Goal: Ask a question

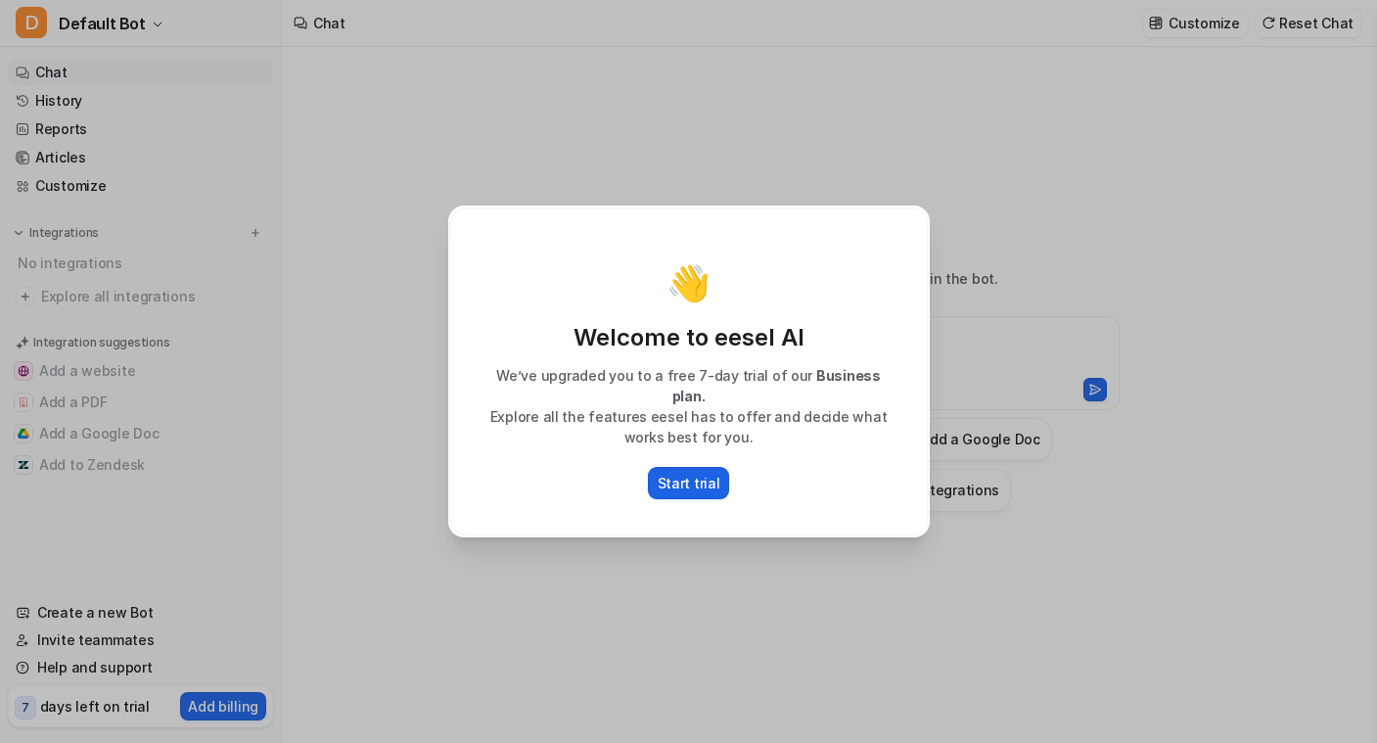
click at [699, 476] on p "Start trial" at bounding box center [689, 483] width 63 height 21
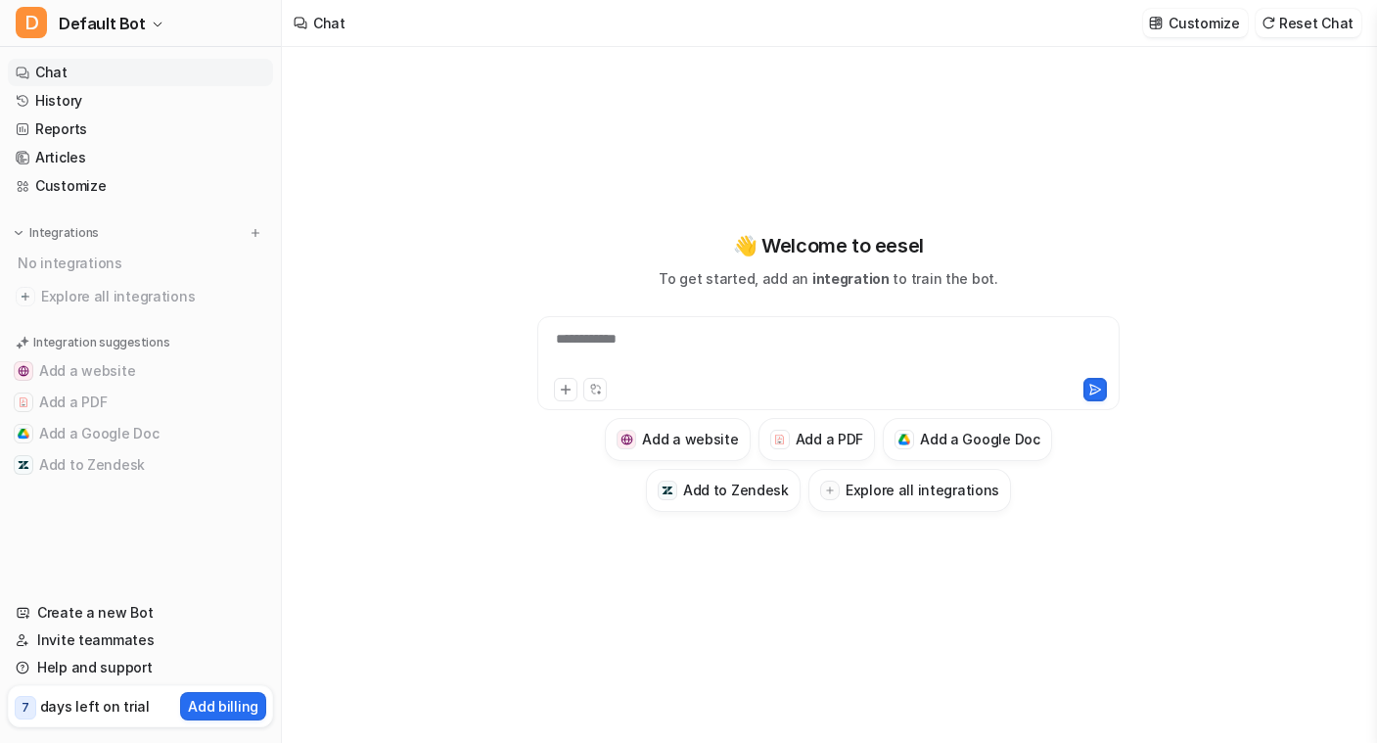
click at [976, 608] on div "**********" at bounding box center [829, 372] width 720 height 520
click at [642, 343] on div "**********" at bounding box center [828, 351] width 573 height 45
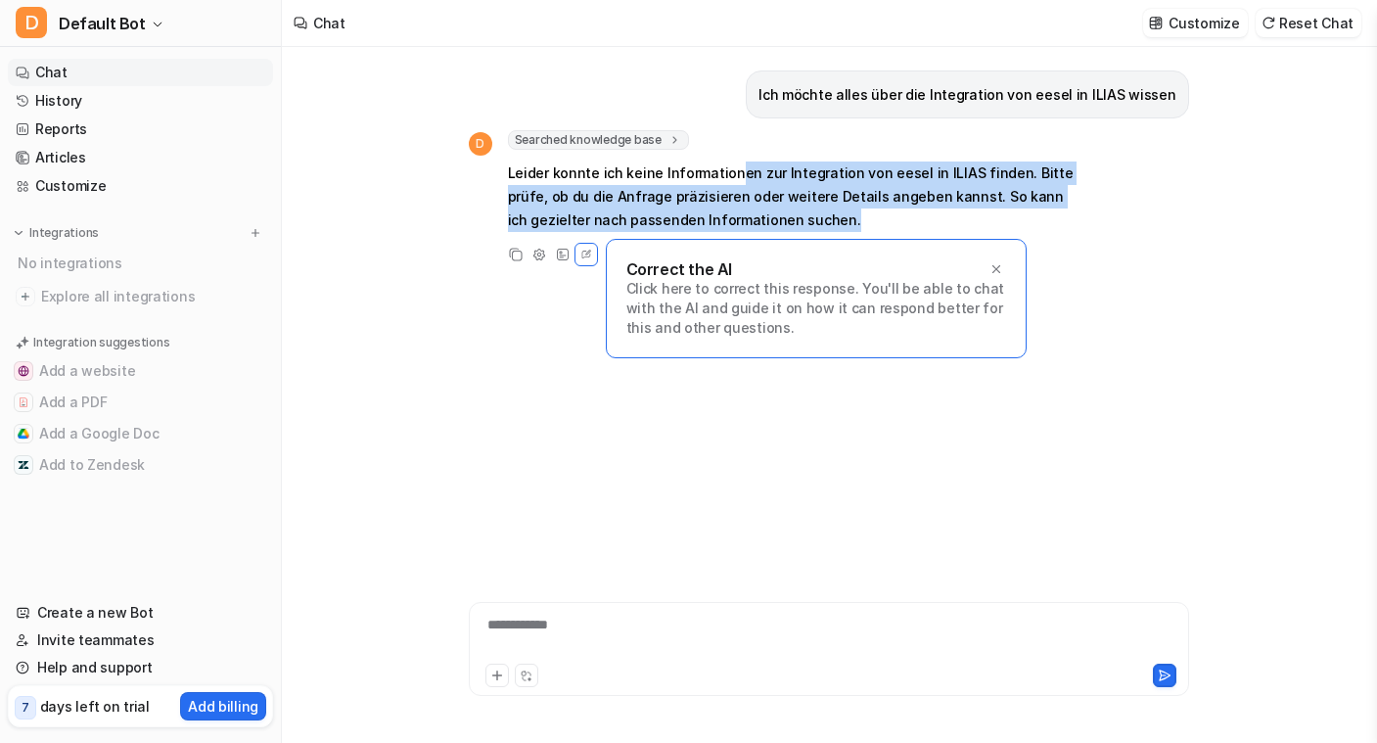
drag, startPoint x: 727, startPoint y: 175, endPoint x: 909, endPoint y: 213, distance: 186.0
click at [909, 213] on p "Leider konnte ich keine Informationen zur Integration von eesel in ILIAS finden…" at bounding box center [794, 197] width 573 height 70
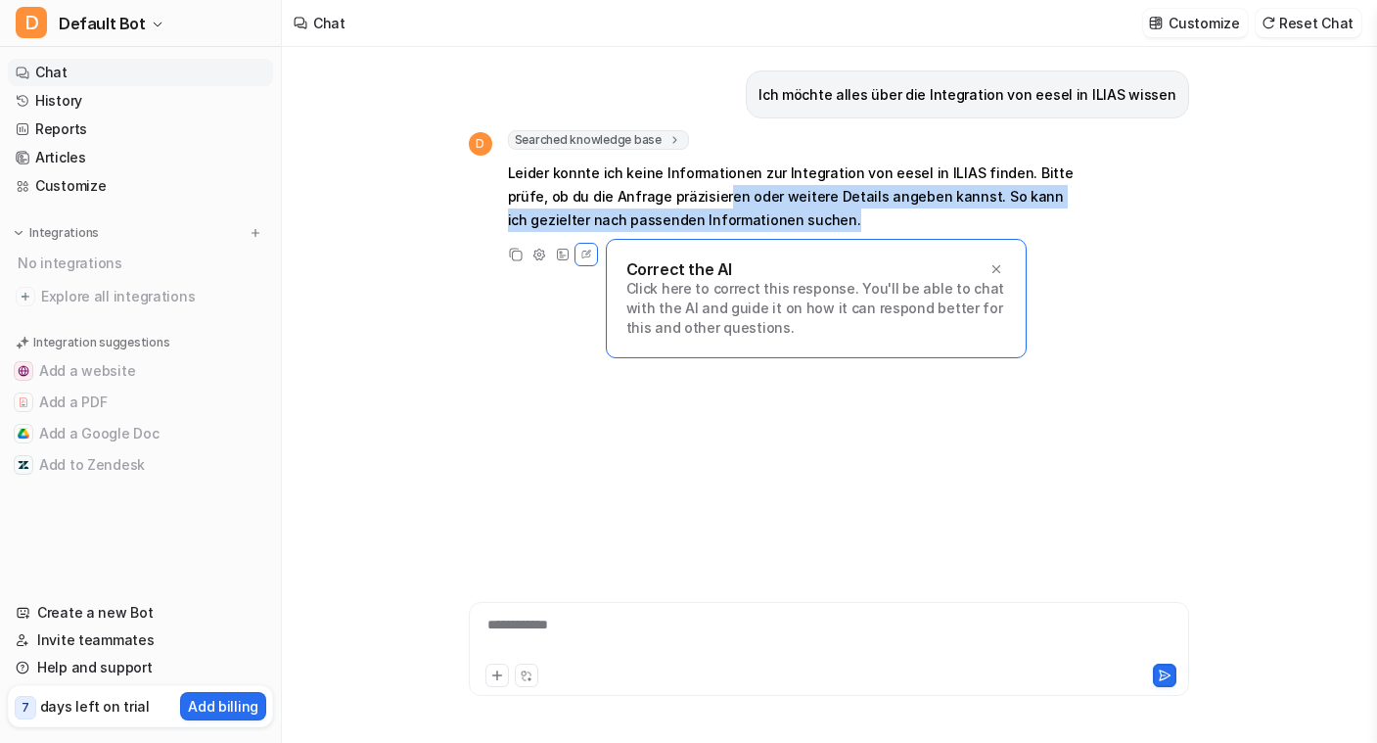
drag, startPoint x: 899, startPoint y: 212, endPoint x: 676, endPoint y: 192, distance: 223.2
click at [676, 192] on p "Leider konnte ich keine Informationen zur Integration von eesel in ILIAS finden…" at bounding box center [794, 197] width 573 height 70
drag, startPoint x: 676, startPoint y: 192, endPoint x: 837, endPoint y: 214, distance: 162.1
click at [837, 214] on p "Leider konnte ich keine Informationen zur Integration von eesel in ILIAS finden…" at bounding box center [794, 197] width 573 height 70
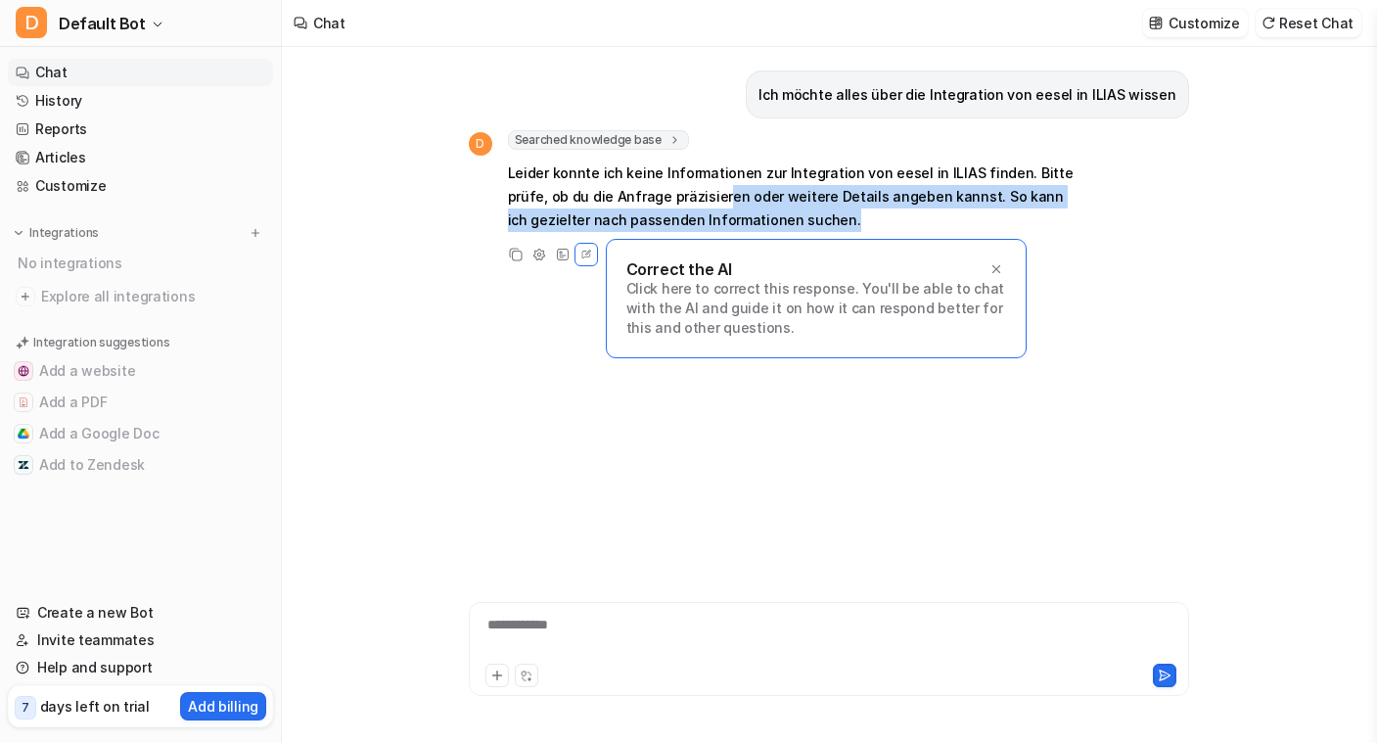
click at [837, 214] on p "Leider konnte ich keine Informationen zur Integration von eesel in ILIAS finden…" at bounding box center [794, 197] width 573 height 70
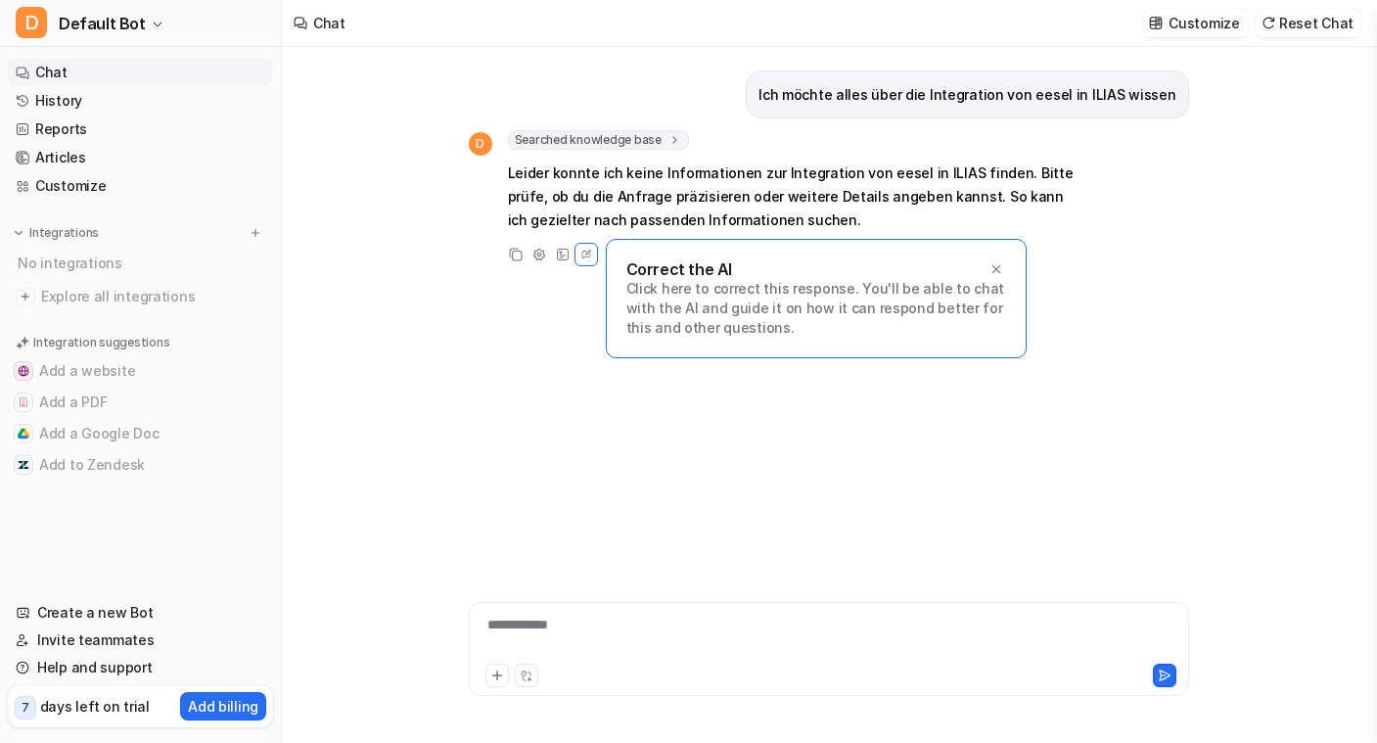
click at [558, 620] on div "**********" at bounding box center [829, 637] width 711 height 45
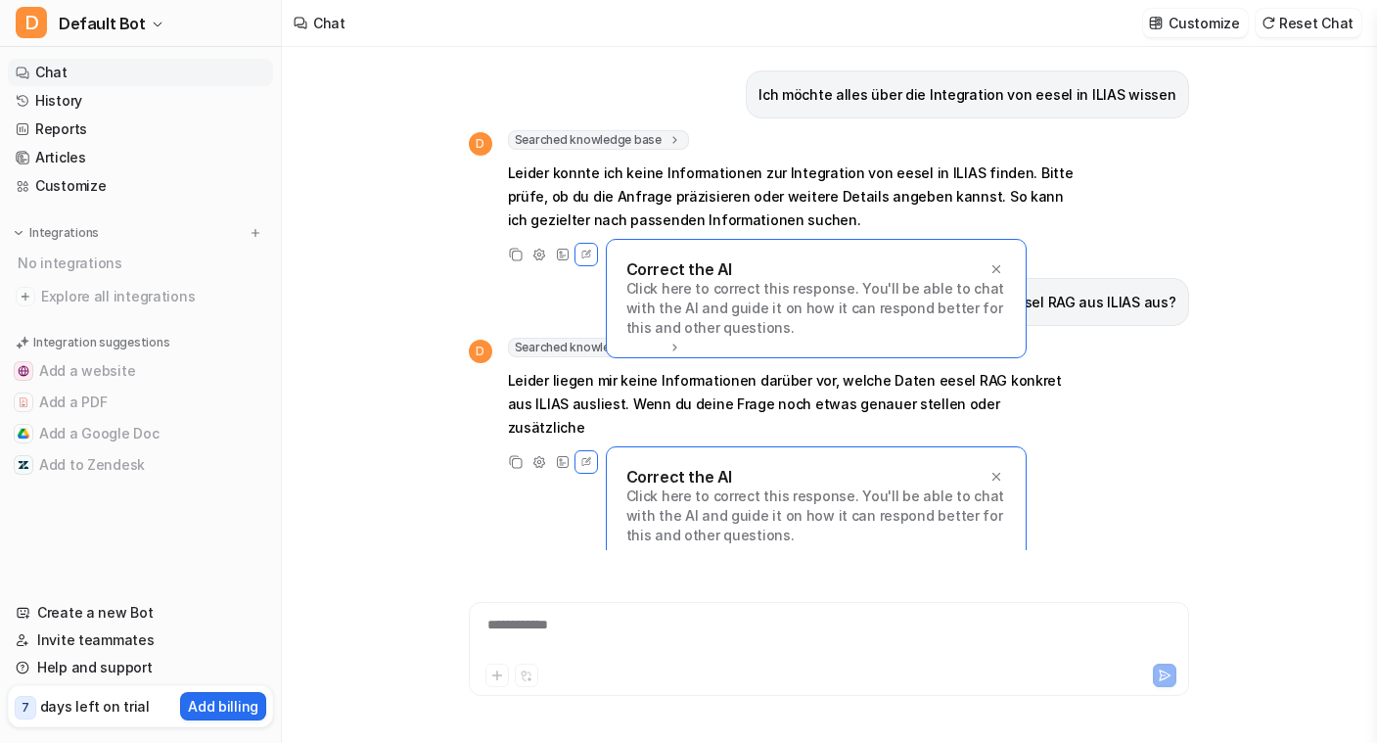
scroll to position [16, 0]
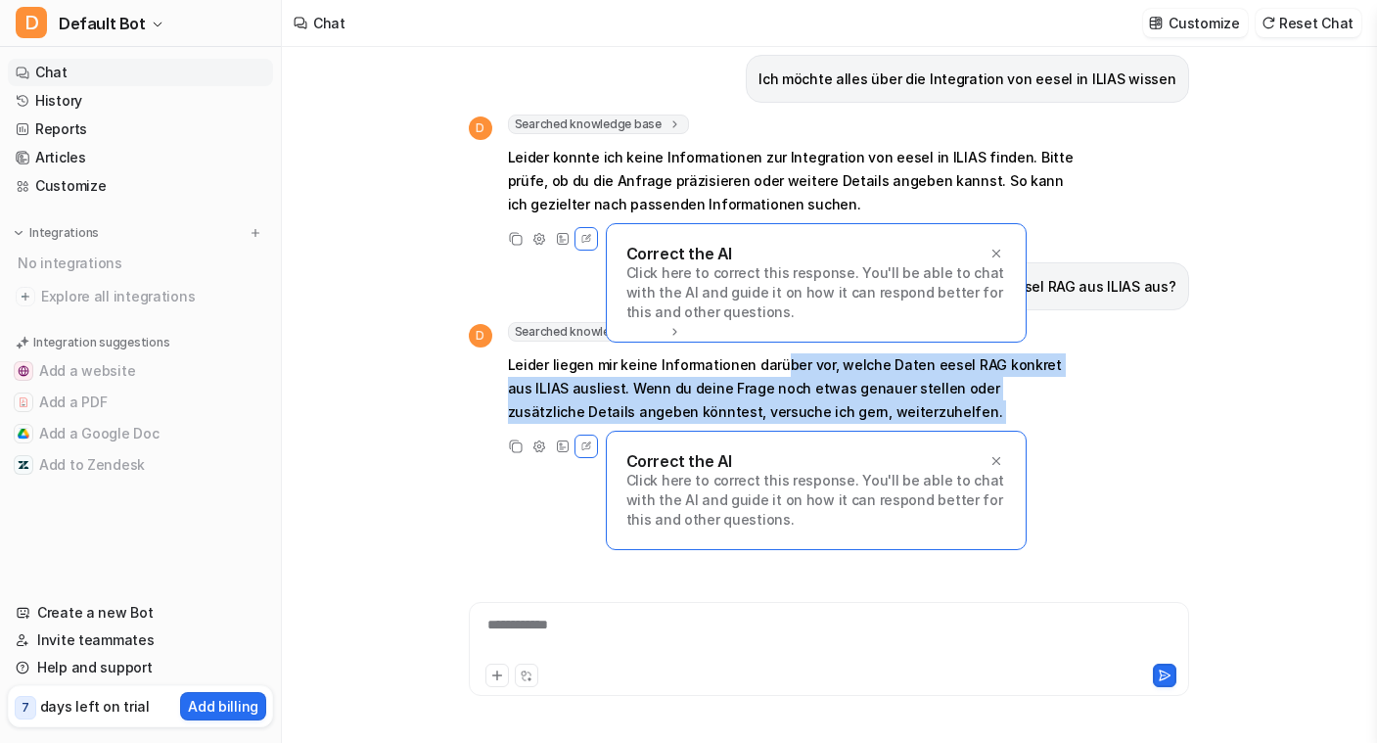
drag, startPoint x: 770, startPoint y: 359, endPoint x: 1055, endPoint y: 433, distance: 294.2
click at [1055, 433] on div "D Searched knowledge base search_queries : [ "eesel RAG ausgelesene Daten aus I…" at bounding box center [775, 390] width 612 height 136
click at [1055, 431] on div "D Searched knowledge base search_queries : [ "eesel RAG ausgelesene Daten aus I…" at bounding box center [775, 390] width 612 height 136
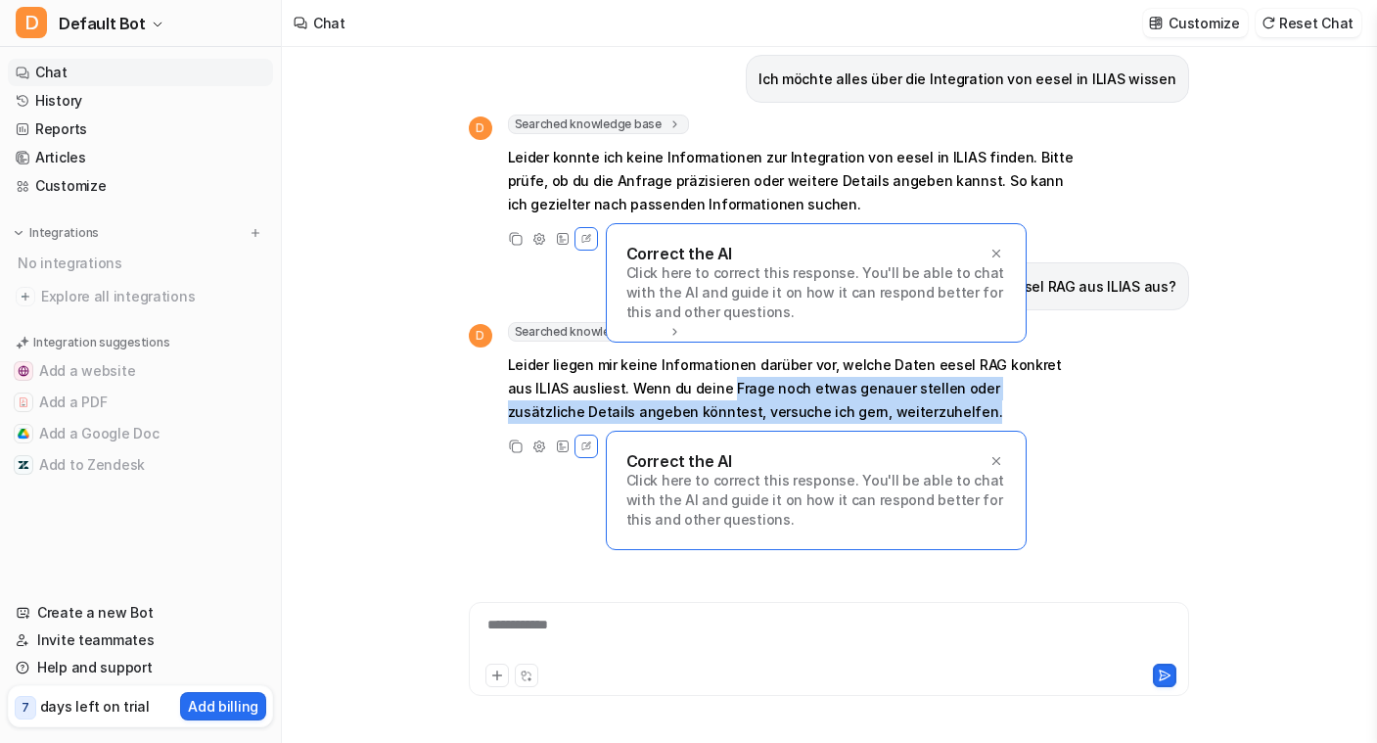
drag, startPoint x: 1021, startPoint y: 425, endPoint x: 695, endPoint y: 384, distance: 328.5
click at [695, 384] on span "Leider liegen mir keine Informationen darüber vor, welche Daten eesel RAG konkr…" at bounding box center [794, 387] width 573 height 77
click at [695, 384] on p "Leider liegen mir keine Informationen darüber vor, welche Daten eesel RAG konkr…" at bounding box center [794, 388] width 573 height 70
drag, startPoint x: 599, startPoint y: 381, endPoint x: 936, endPoint y: 402, distance: 337.4
click at [936, 402] on p "Leider liegen mir keine Informationen darüber vor, welche Daten eesel RAG konkr…" at bounding box center [794, 388] width 573 height 70
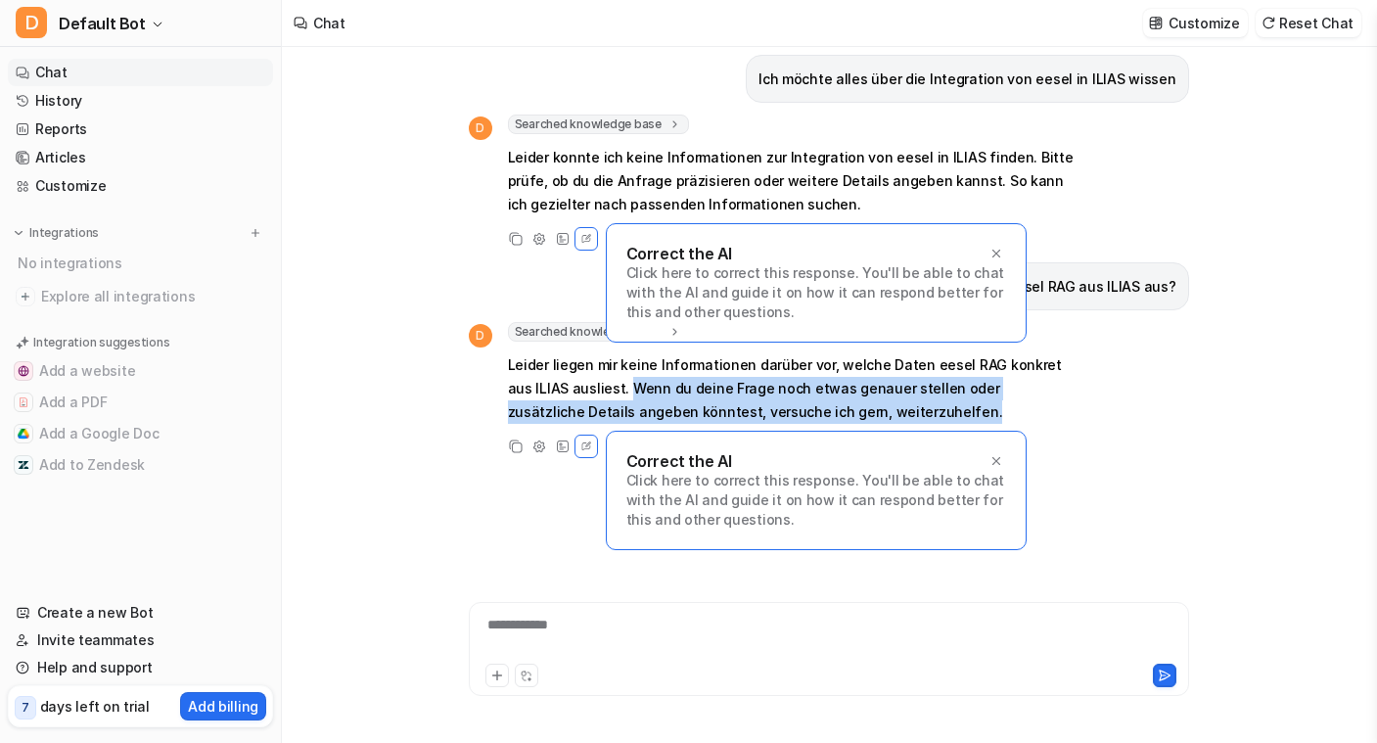
click at [936, 402] on p "Leider liegen mir keine Informationen darüber vor, welche Daten eesel RAG konkr…" at bounding box center [794, 388] width 573 height 70
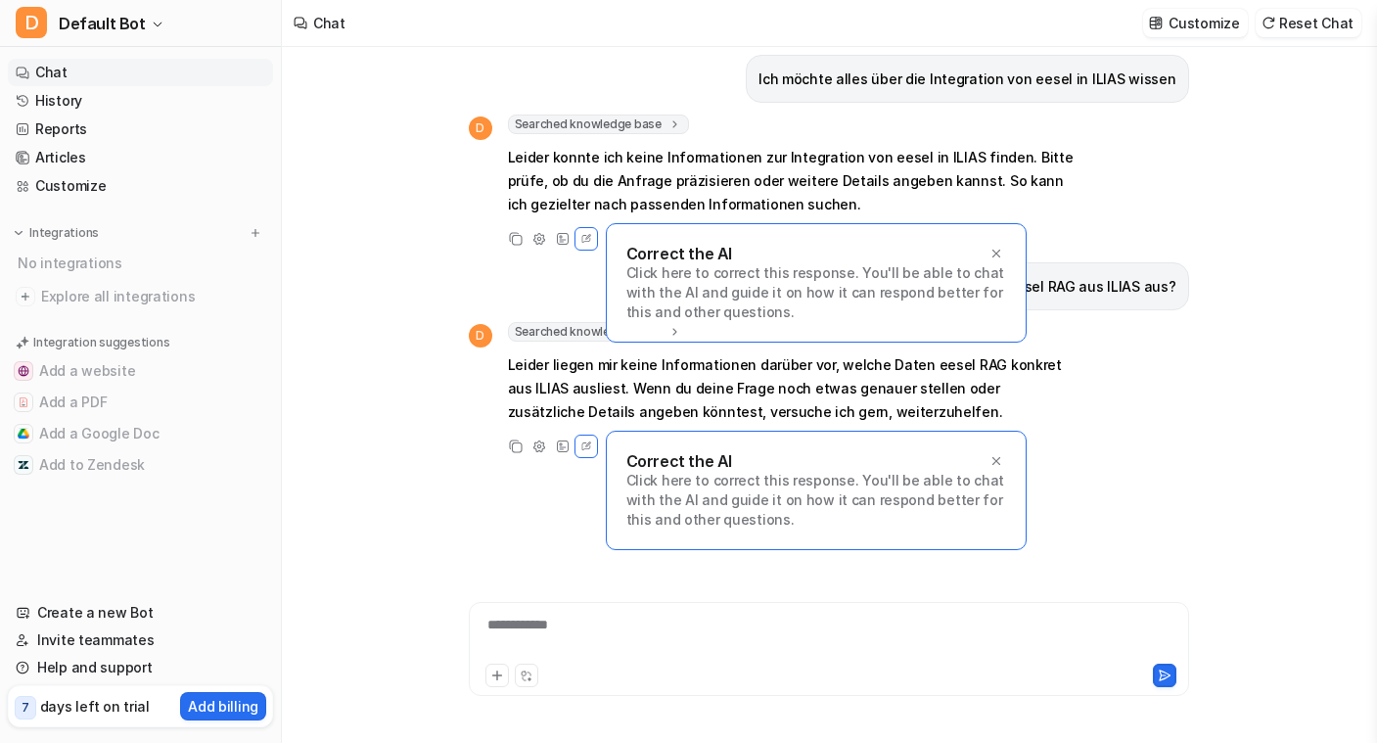
type textarea "**********"
